Goal: Information Seeking & Learning: Learn about a topic

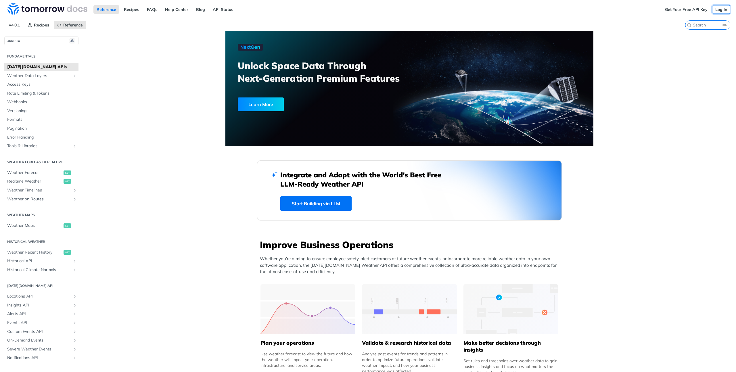
click at [719, 9] on link "Log In" at bounding box center [721, 9] width 18 height 9
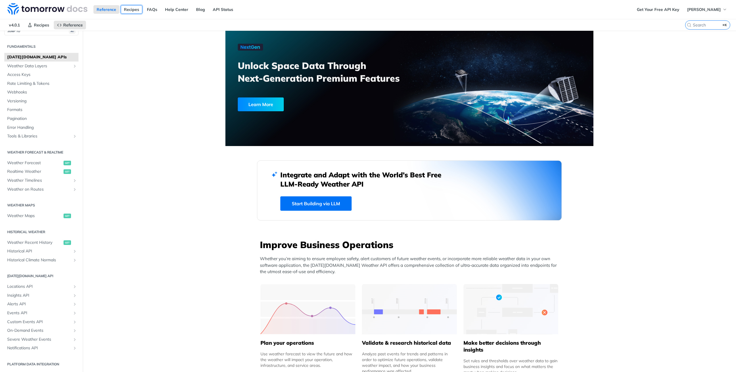
click at [129, 11] on link "Recipes" at bounding box center [132, 9] width 22 height 9
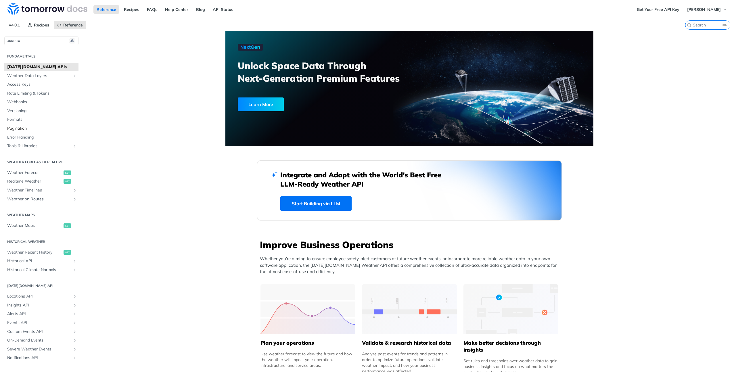
scroll to position [10, 0]
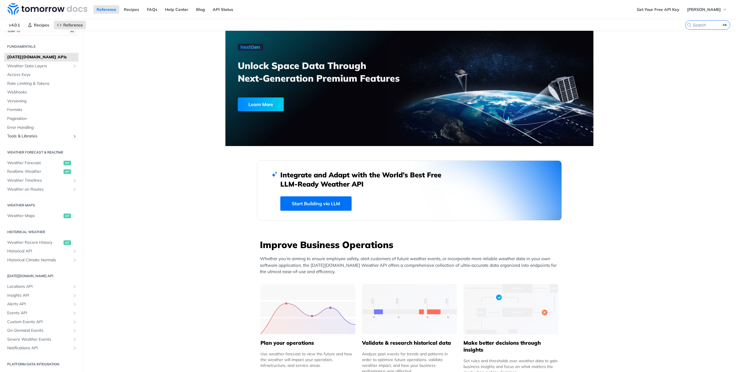
click at [30, 136] on span "Tools & Libraries" at bounding box center [39, 136] width 64 height 6
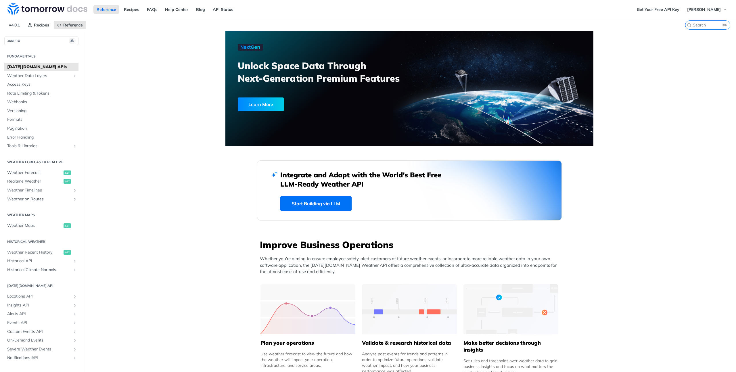
scroll to position [10, 0]
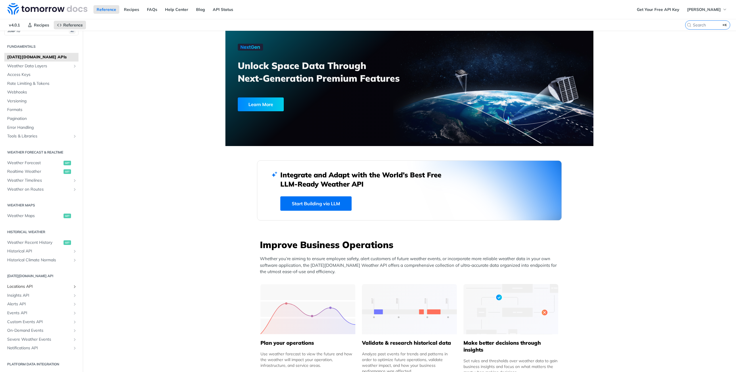
click at [25, 285] on span "Locations API" at bounding box center [39, 287] width 64 height 6
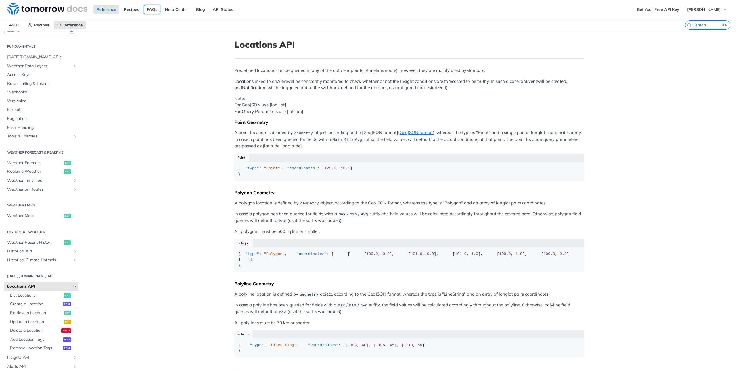
click at [153, 11] on link "FAQs" at bounding box center [152, 9] width 17 height 9
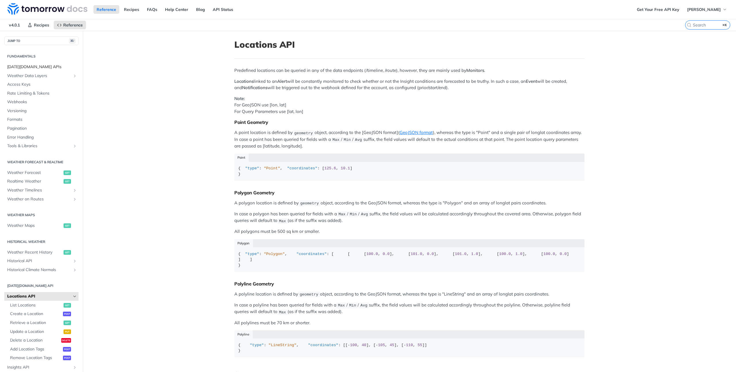
click at [37, 67] on span "[DATE][DOMAIN_NAME] APIs" at bounding box center [42, 67] width 70 height 6
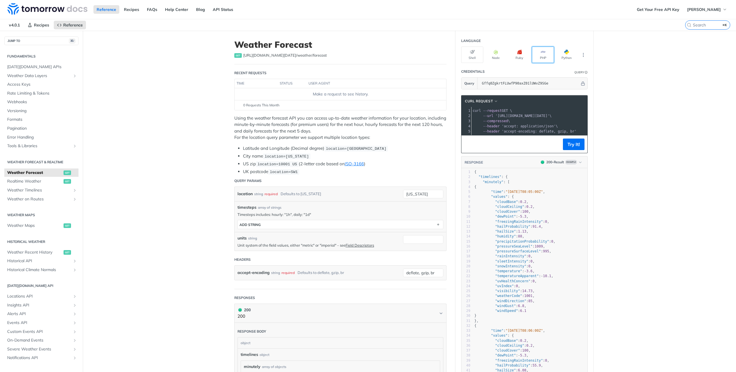
click at [540, 55] on button "PHP" at bounding box center [543, 55] width 22 height 16
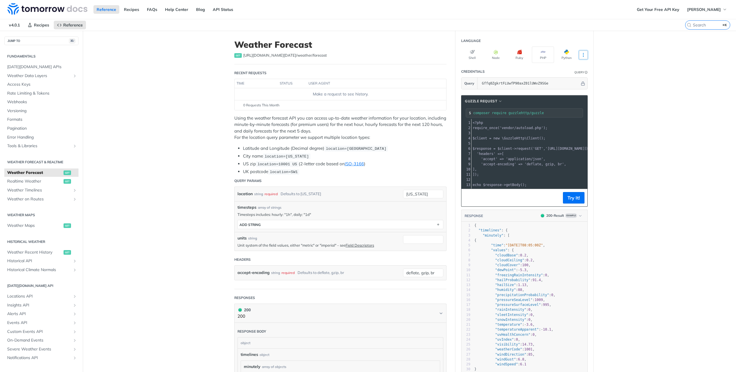
click at [585, 54] on icon "More ellipsis" at bounding box center [583, 54] width 5 height 5
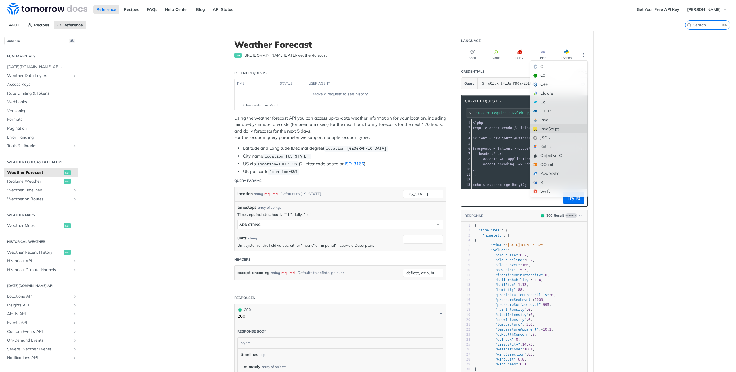
click at [552, 128] on div "JavaScript" at bounding box center [558, 128] width 57 height 9
